Goal: Task Accomplishment & Management: Manage account settings

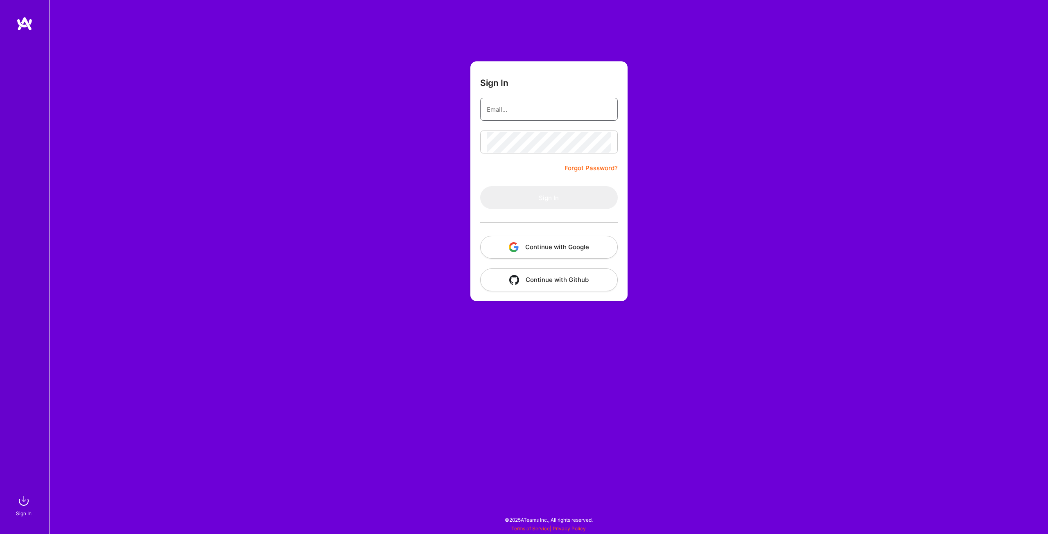
type input "[EMAIL_ADDRESS][DOMAIN_NAME]"
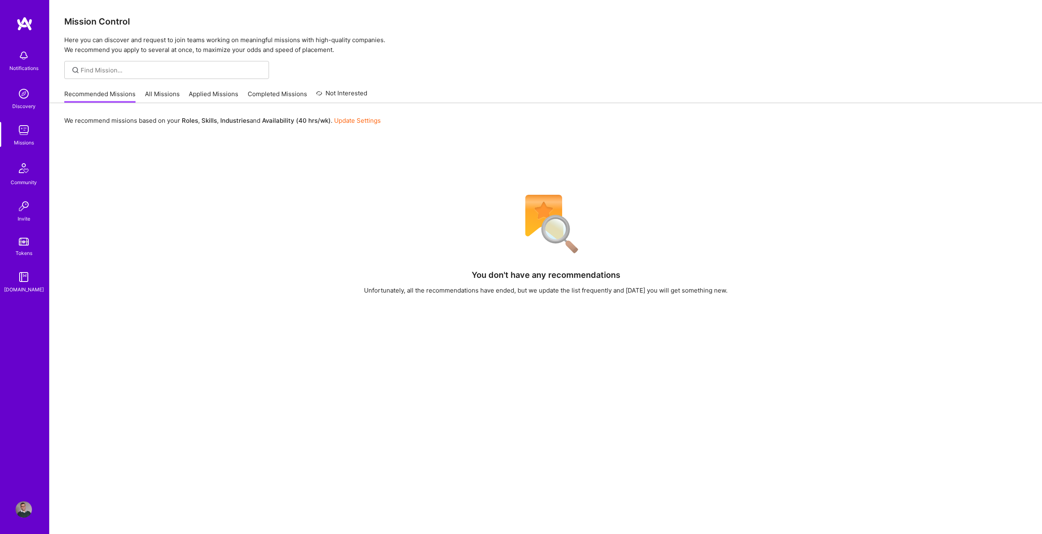
click at [207, 94] on link "Applied Missions" at bounding box center [214, 97] width 50 height 14
